Goal: Task Accomplishment & Management: Complete application form

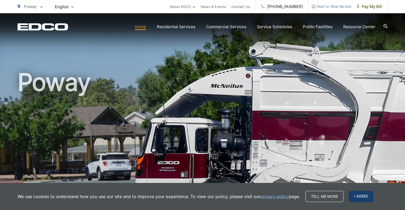
click at [360, 197] on span "I agree" at bounding box center [361, 196] width 24 height 11
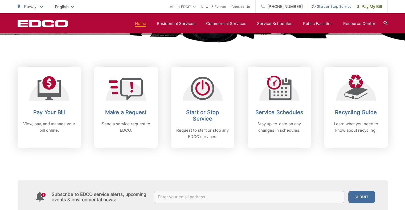
scroll to position [198, 0]
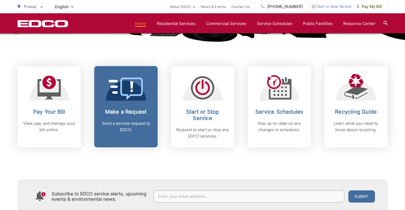
click at [131, 118] on div "Make a Request Send a service request to EDCO." at bounding box center [126, 121] width 53 height 24
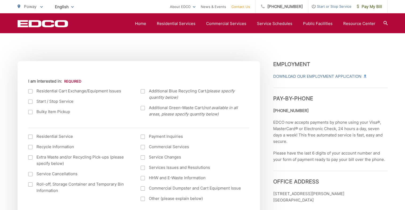
scroll to position [169, 0]
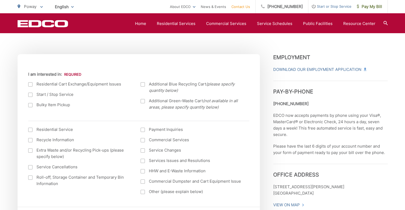
click at [30, 85] on div at bounding box center [30, 84] width 4 height 4
click at [0, 0] on input "I am interested in:" at bounding box center [0, 0] width 0 height 0
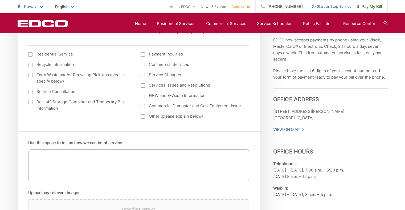
scroll to position [245, 0]
click at [84, 156] on textarea "Use this space to tell us how we can be of service." at bounding box center [138, 165] width 221 height 32
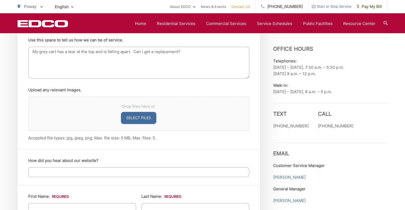
scroll to position [349, 0]
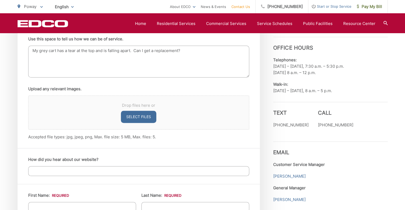
type textarea "My grey cart has a tear at the top and is falling apart. Can I get a replacemen…"
click at [68, 169] on input "How did you hear about our website?" at bounding box center [138, 172] width 221 height 10
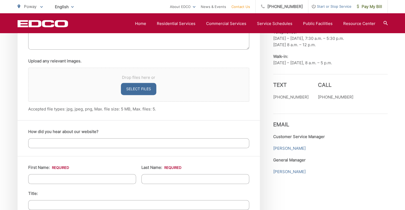
scroll to position [378, 0]
click at [75, 176] on input "First Name: *" at bounding box center [82, 179] width 108 height 10
type input "Michael"
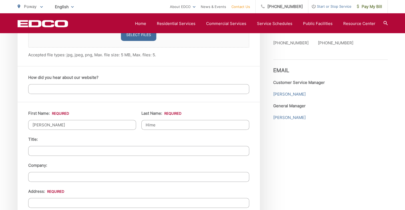
scroll to position [449, 0]
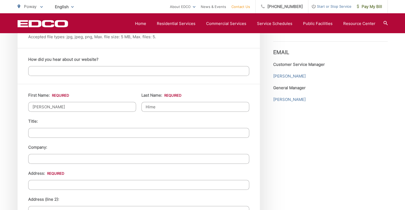
type input "Hime"
click at [51, 158] on input "Company:" at bounding box center [138, 159] width 221 height 10
click at [47, 187] on input "Address: *" at bounding box center [138, 185] width 221 height 10
type input "12221 Greentree Road"
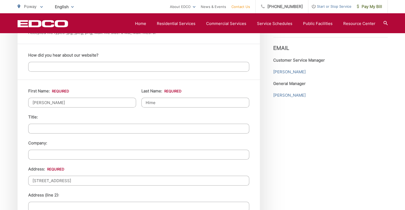
scroll to position [580, 0]
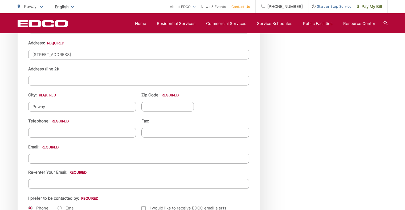
type input "Poway"
type input "92064"
click at [65, 131] on input "(___) ___-____" at bounding box center [82, 133] width 108 height 10
type input "(858) 748-4121"
click at [67, 158] on input "Email *" at bounding box center [138, 159] width 221 height 10
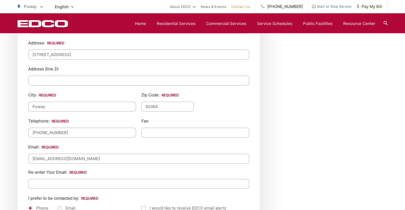
type input "pandmhime@yahoo.com"
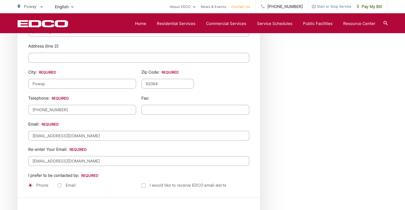
scroll to position [603, 0]
type input "pandmhime@yahoo.com"
click at [61, 182] on label "Email" at bounding box center [66, 184] width 18 height 5
radio input "true"
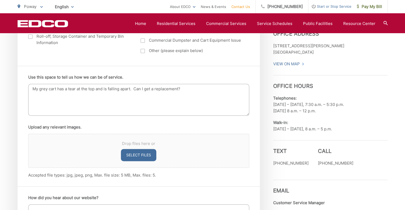
scroll to position [311, 0]
click at [46, 89] on textarea "My grey cart has a tear at the top and is falling apart. Can I get a replacemen…" at bounding box center [138, 100] width 221 height 32
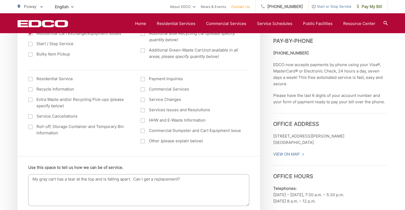
scroll to position [220, 0]
click at [49, 180] on textarea "My gray cart has a tear at the top and is falling apart. Can I get a replacemen…" at bounding box center [138, 191] width 221 height 32
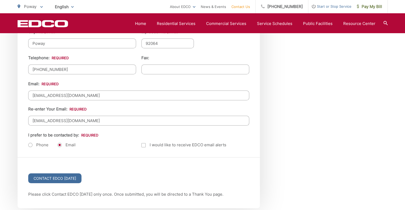
scroll to position [643, 0]
type textarea "My gray trash cart has a tear at the top and is falling apart. Can I get a repl…"
click at [48, 176] on input "Contact EDCO Today" at bounding box center [54, 178] width 53 height 10
